Goal: Task Accomplishment & Management: Complete application form

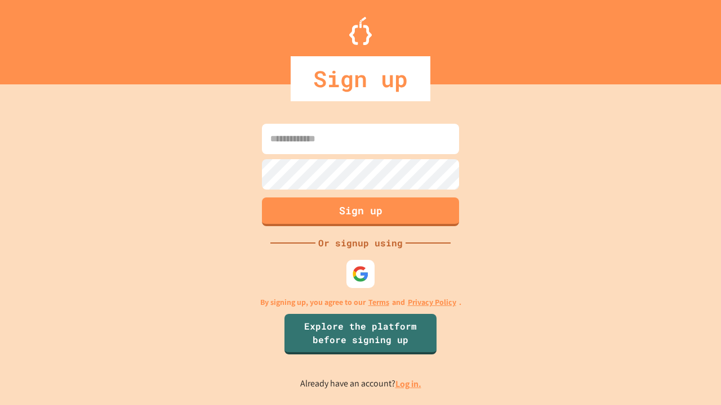
click at [409, 384] on link "Log in." at bounding box center [408, 384] width 26 height 12
